Goal: Task Accomplishment & Management: Complete application form

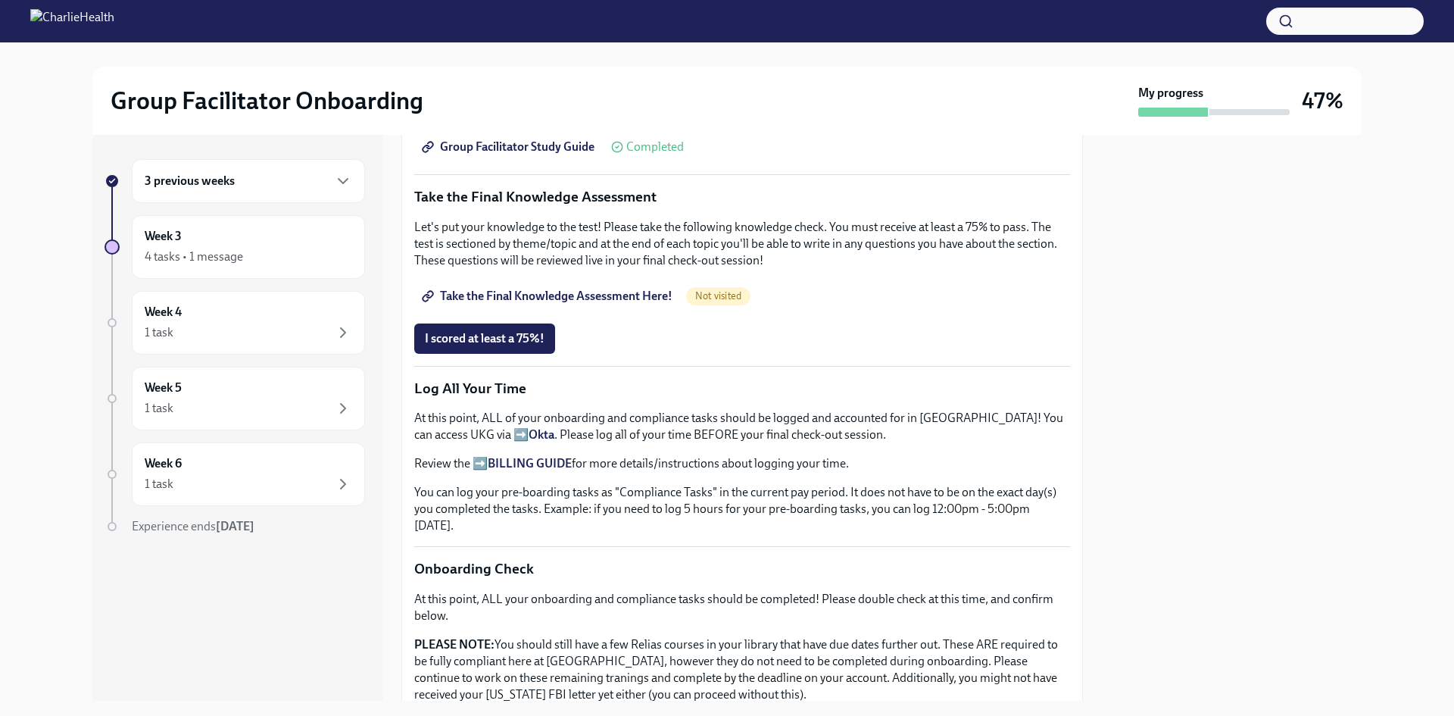
scroll to position [675, 0]
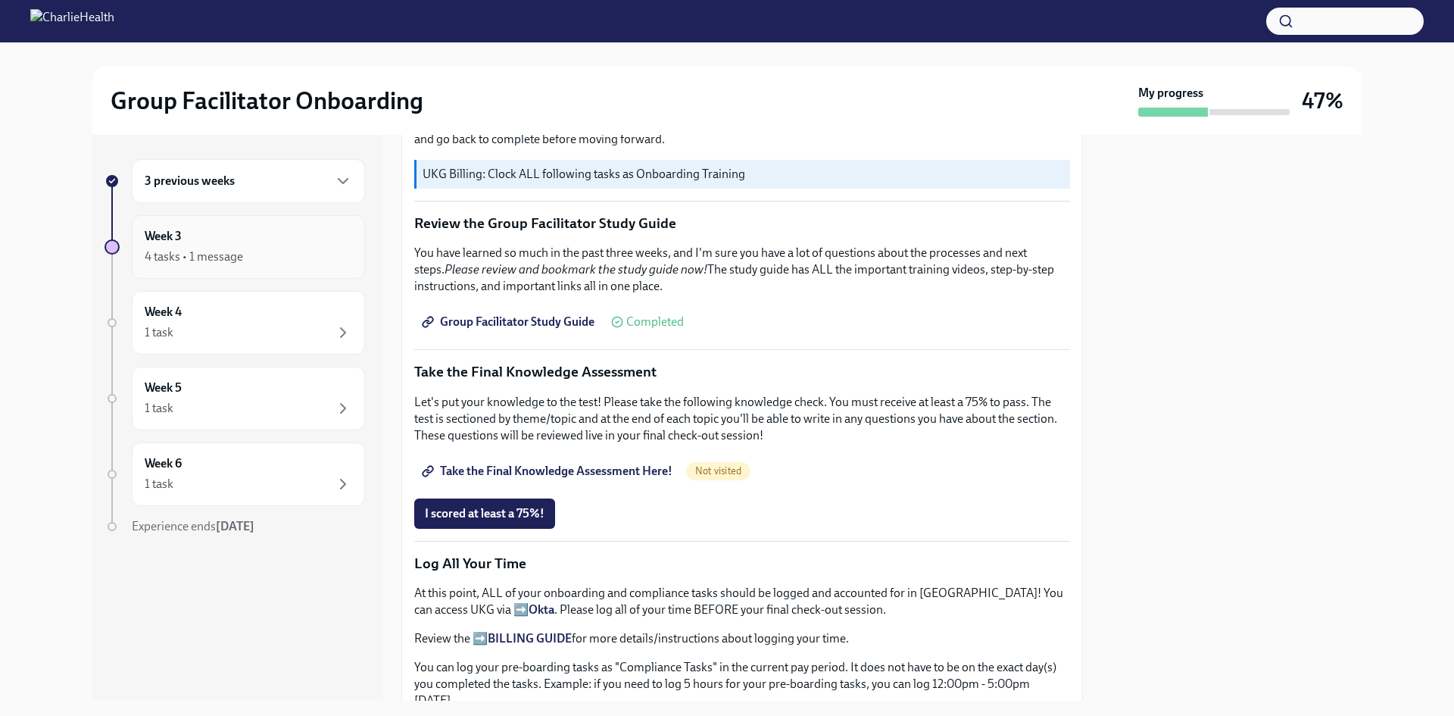
click at [254, 246] on div "Week 3 4 tasks • 1 message" at bounding box center [248, 247] width 207 height 38
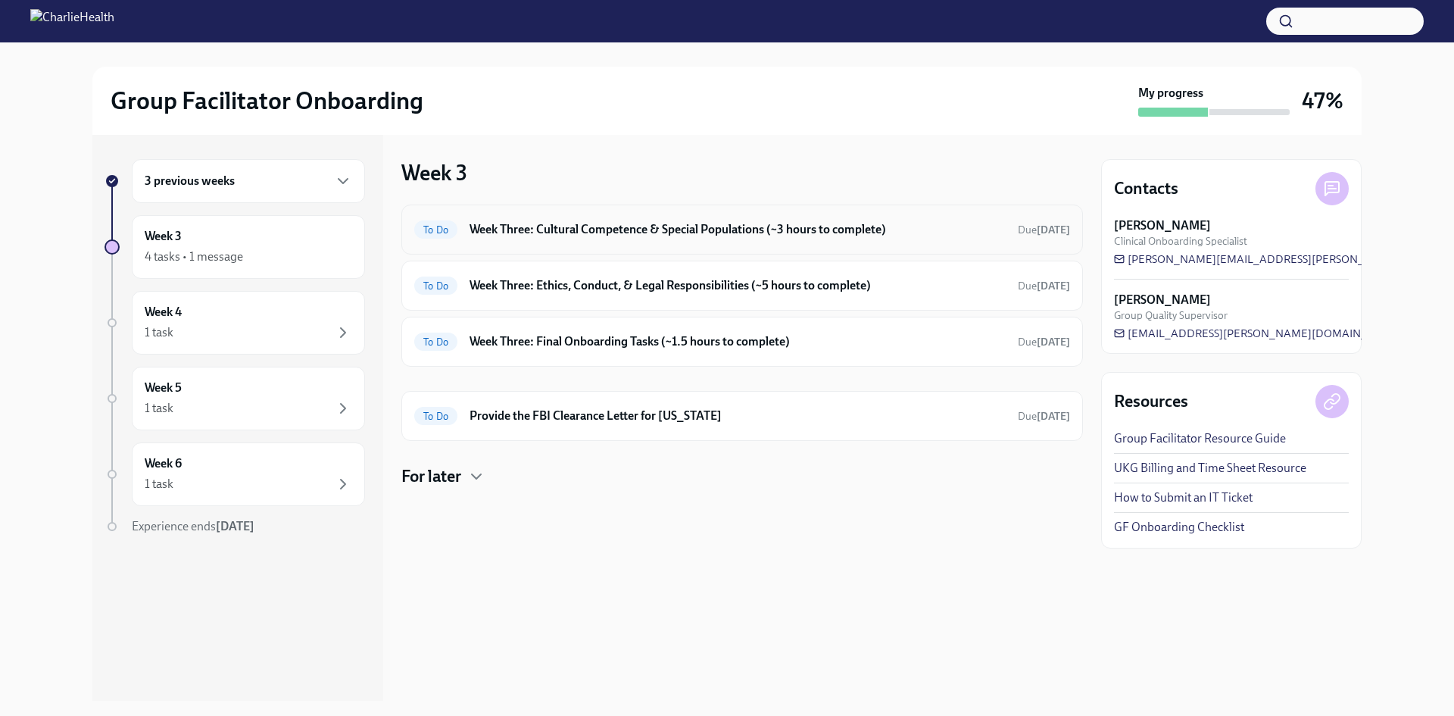
click at [610, 232] on h6 "Week Three: Cultural Competence & Special Populations (~3 hours to complete)" at bounding box center [737, 229] width 536 height 17
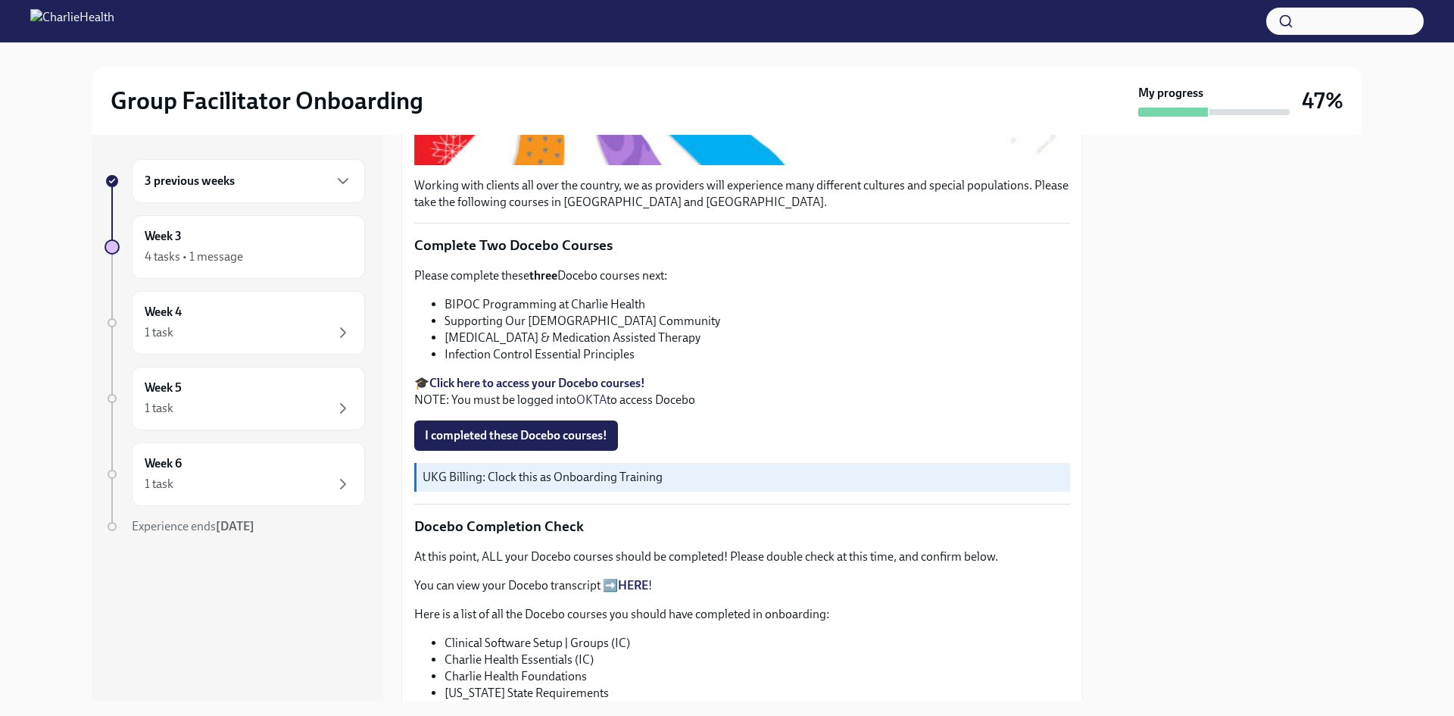
scroll to position [454, 0]
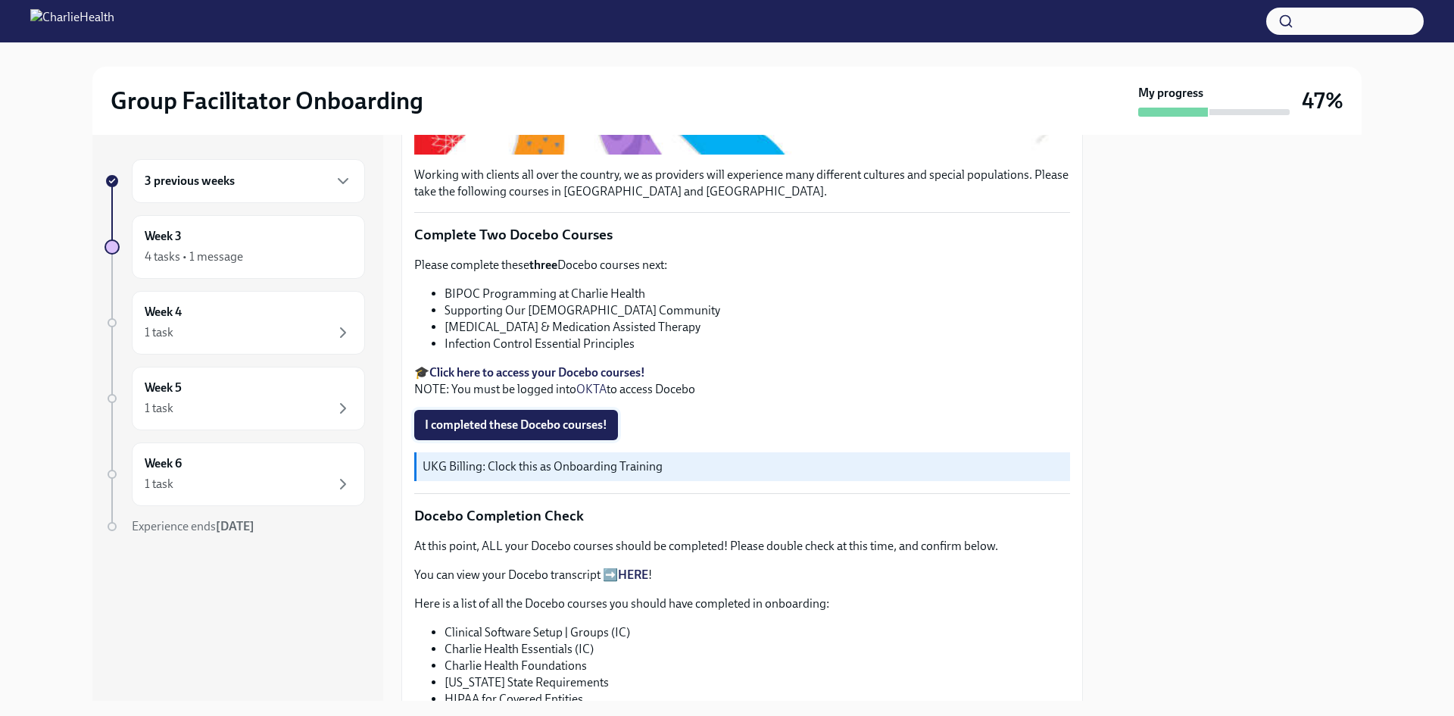
click at [530, 432] on span "I completed these Docebo courses!" at bounding box center [516, 424] width 182 height 15
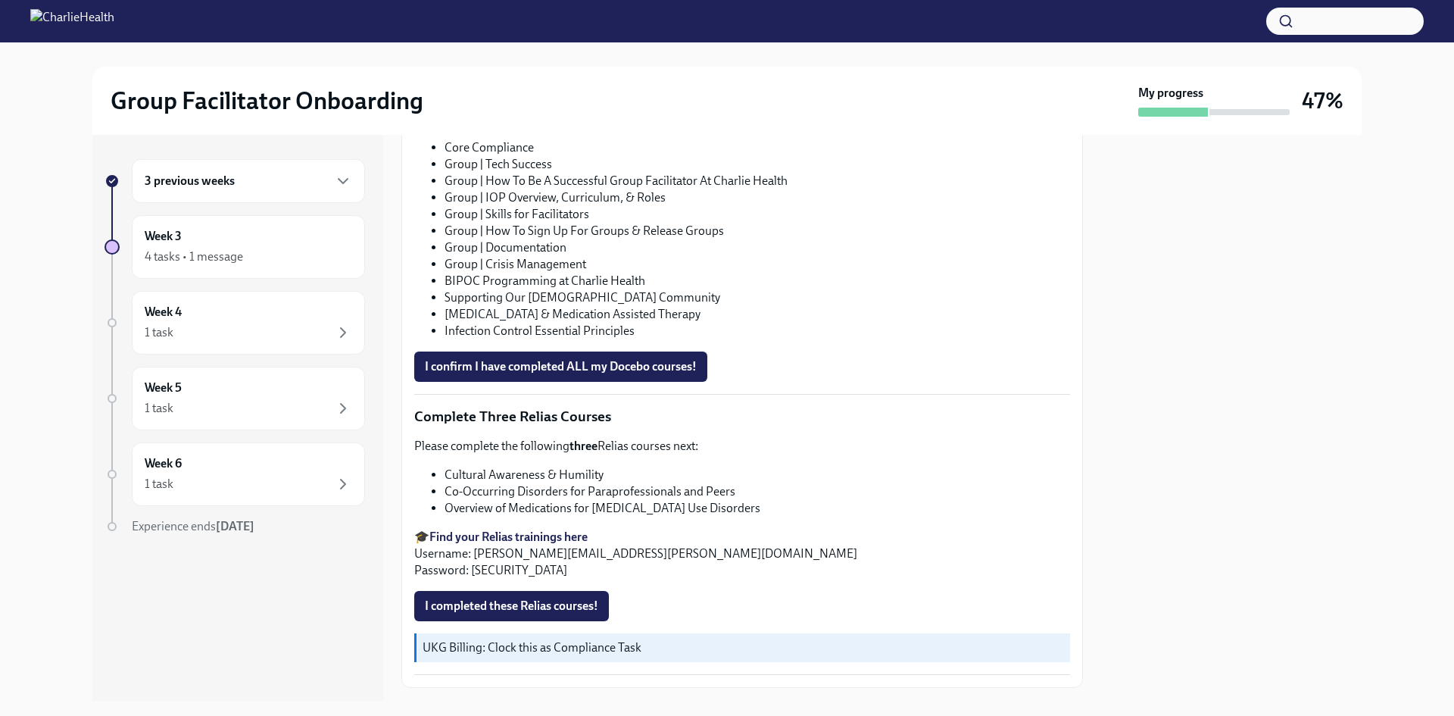
scroll to position [1060, 0]
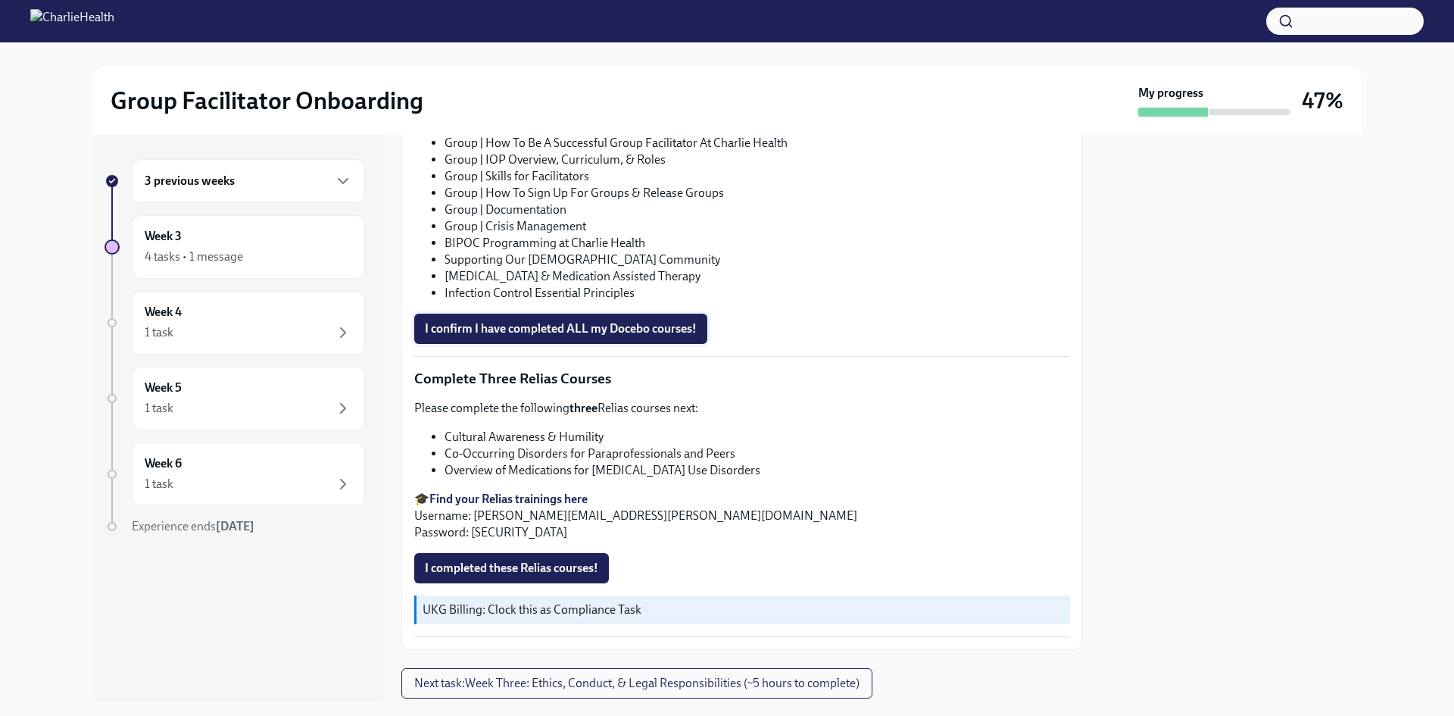
click at [625, 344] on button "I confirm I have completed ALL my Docebo courses!" at bounding box center [560, 328] width 293 height 30
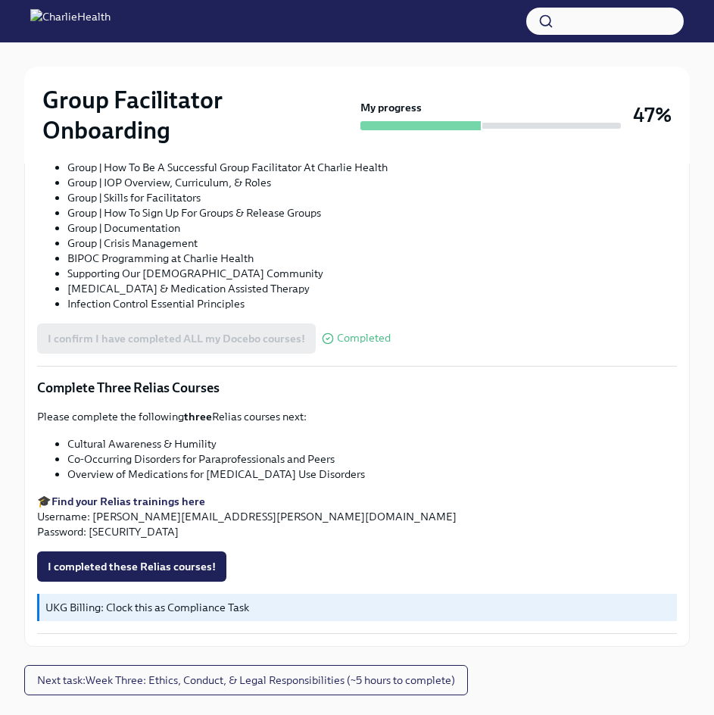
scroll to position [1141, 0]
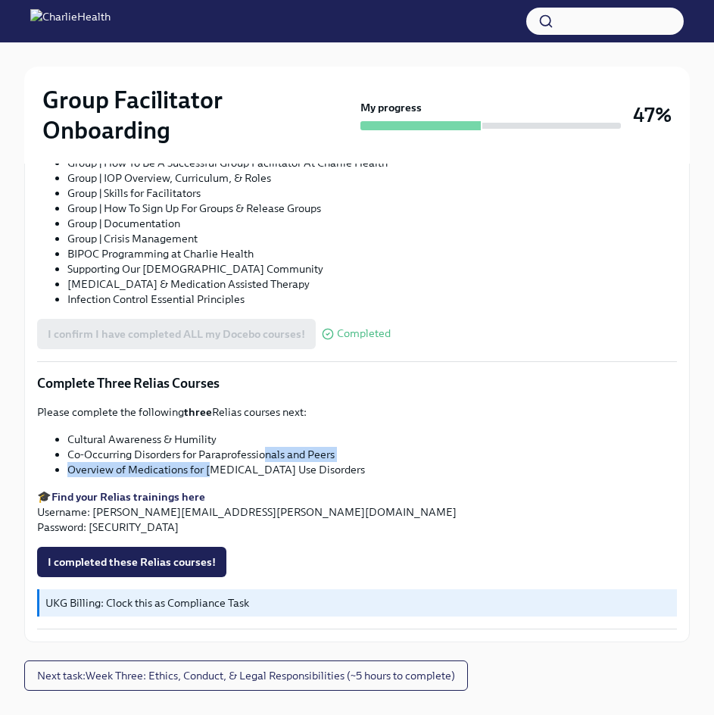
drag, startPoint x: 240, startPoint y: 431, endPoint x: 332, endPoint y: 307, distance: 154.2
click at [268, 432] on ul "Cultural Awareness & Humility Co-Occurring Disorders for Paraprofessionals and …" at bounding box center [357, 454] width 640 height 45
click at [151, 447] on li "Co-Occurring Disorders for Paraprofessionals and Peers" at bounding box center [372, 454] width 610 height 15
click at [160, 554] on span "I completed these Relias courses!" at bounding box center [132, 561] width 168 height 15
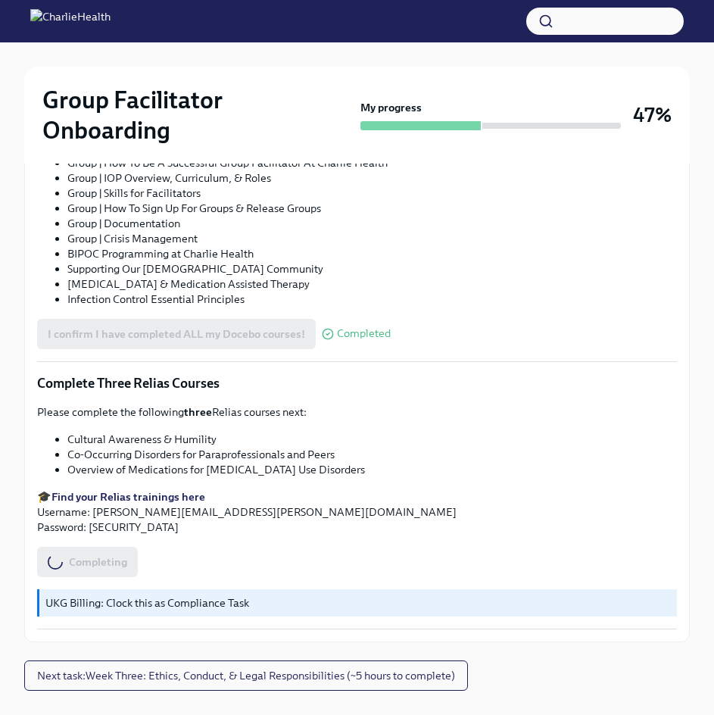
scroll to position [0, 0]
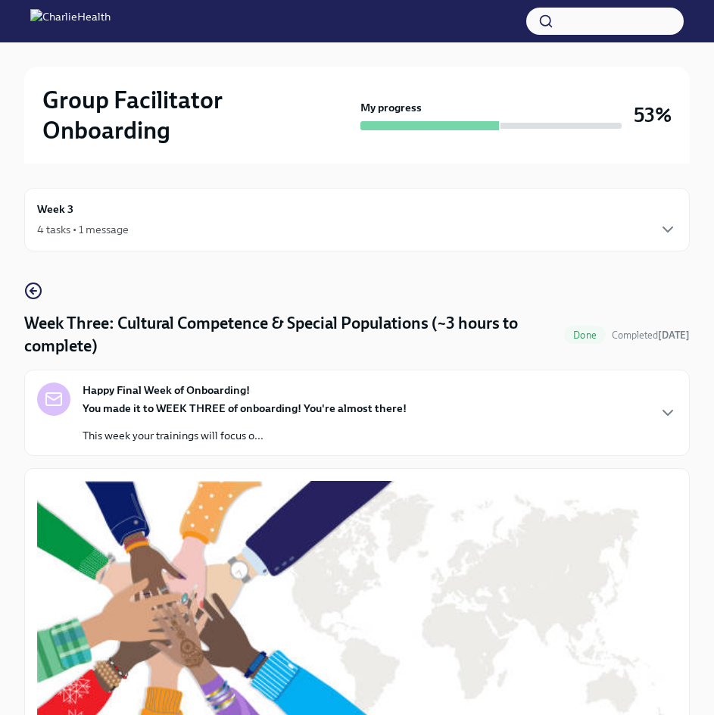
click at [92, 220] on div "4 tasks • 1 message" at bounding box center [357, 229] width 640 height 18
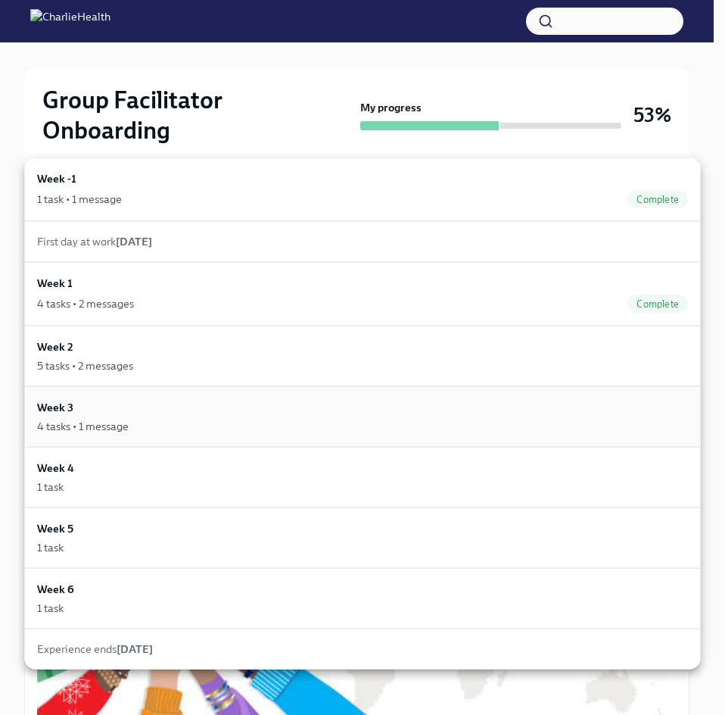
click at [136, 414] on div "Week 3 4 tasks • 1 message" at bounding box center [362, 416] width 651 height 35
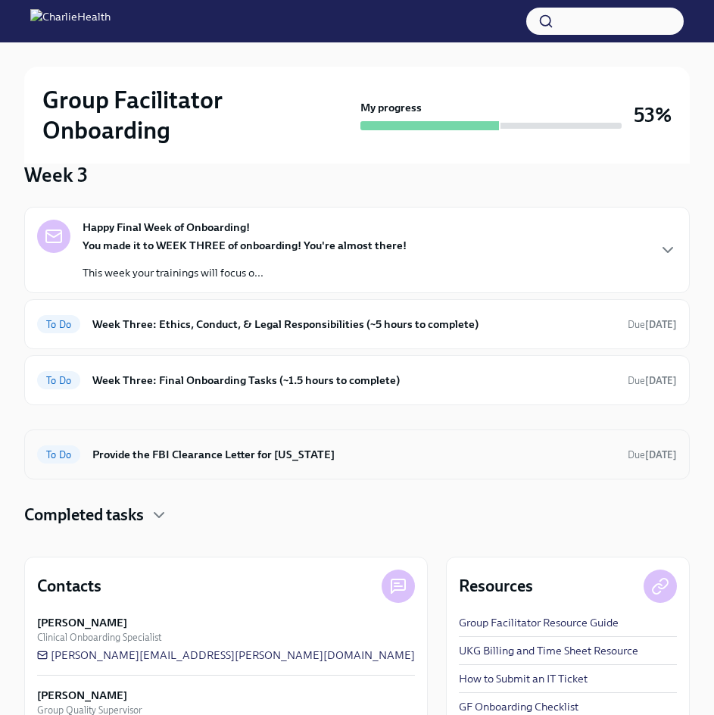
scroll to position [148, 0]
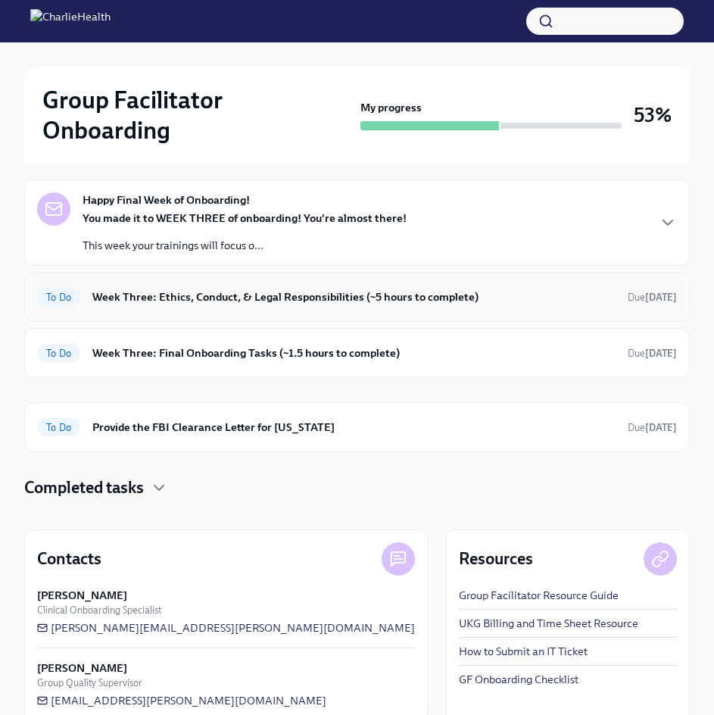
click at [255, 288] on h6 "Week Three: Ethics, Conduct, & Legal Responsibilities (~5 hours to complete)" at bounding box center [353, 296] width 523 height 17
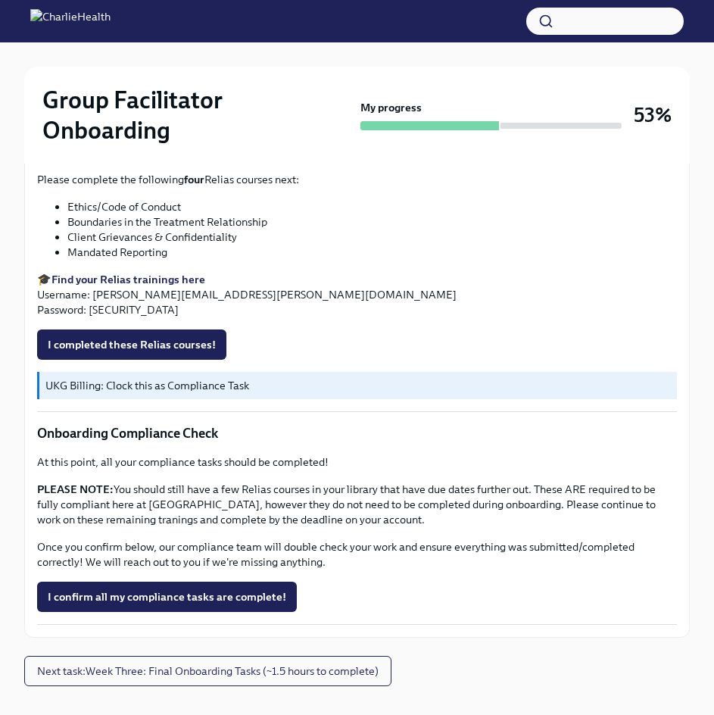
scroll to position [840, 0]
